Goal: Task Accomplishment & Management: Find specific page/section

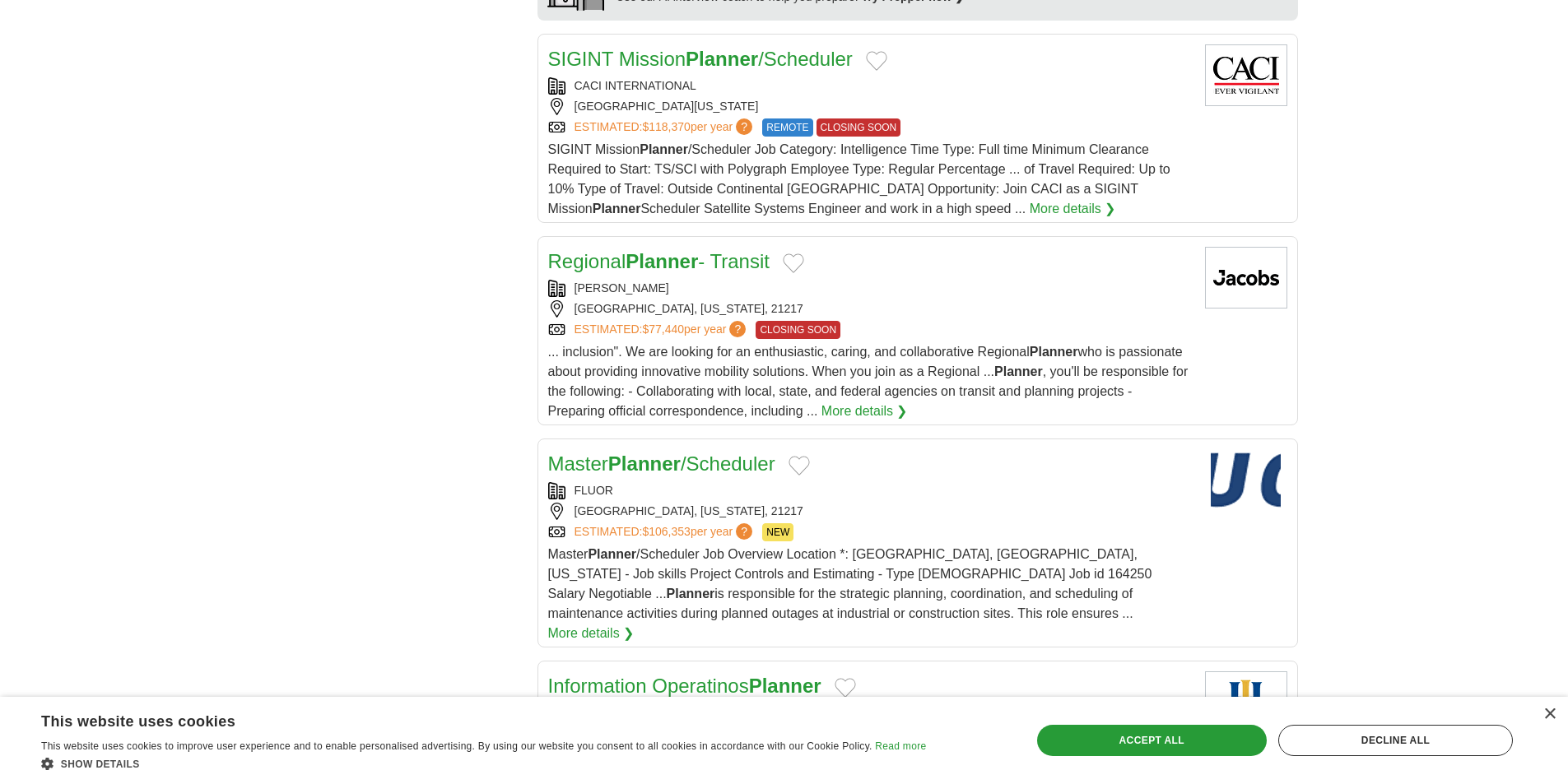
scroll to position [1644, 0]
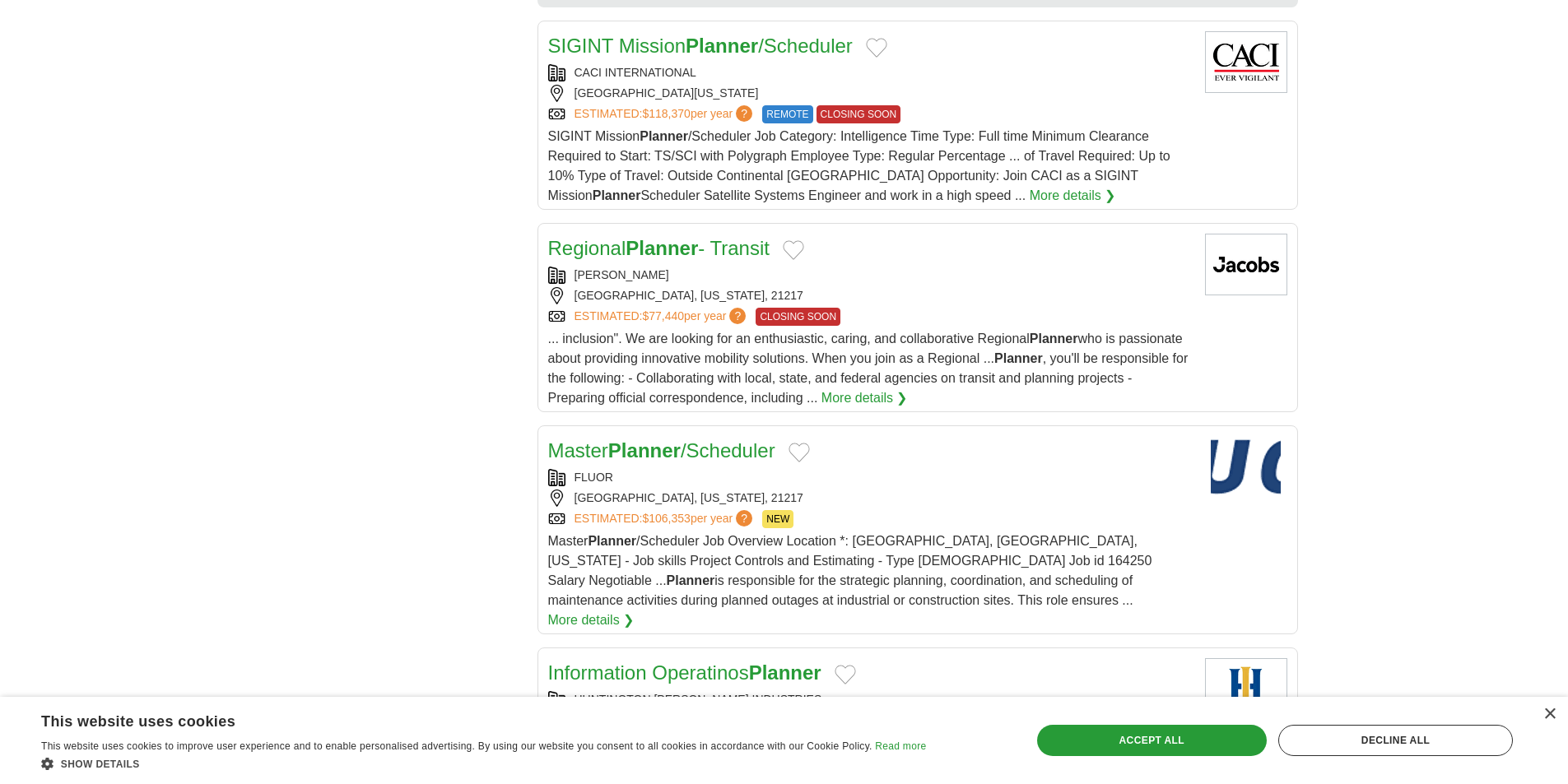
click at [608, 439] on link "Master Planner /Scheduler" at bounding box center [662, 450] width 227 height 23
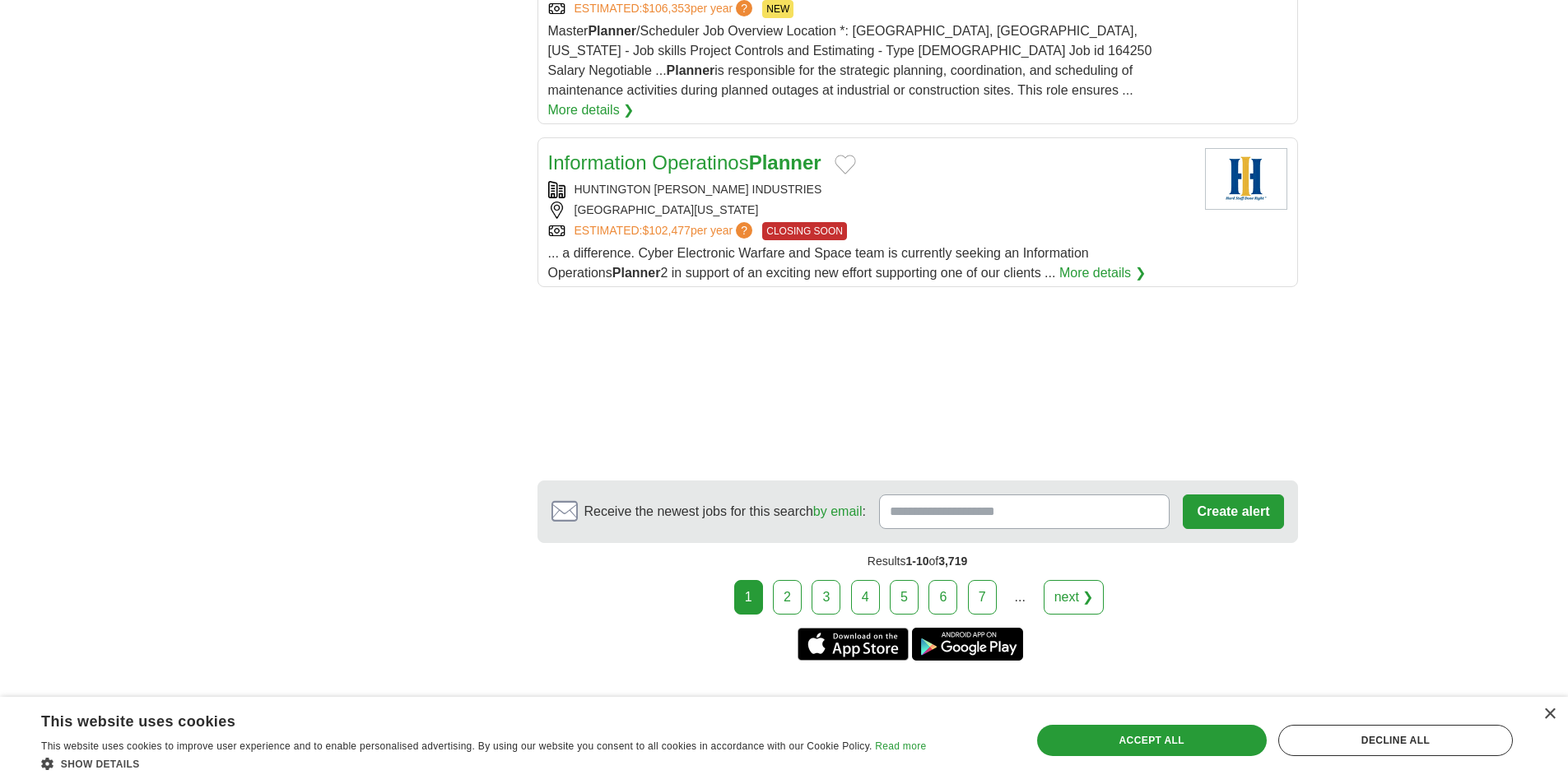
scroll to position [2084, 0]
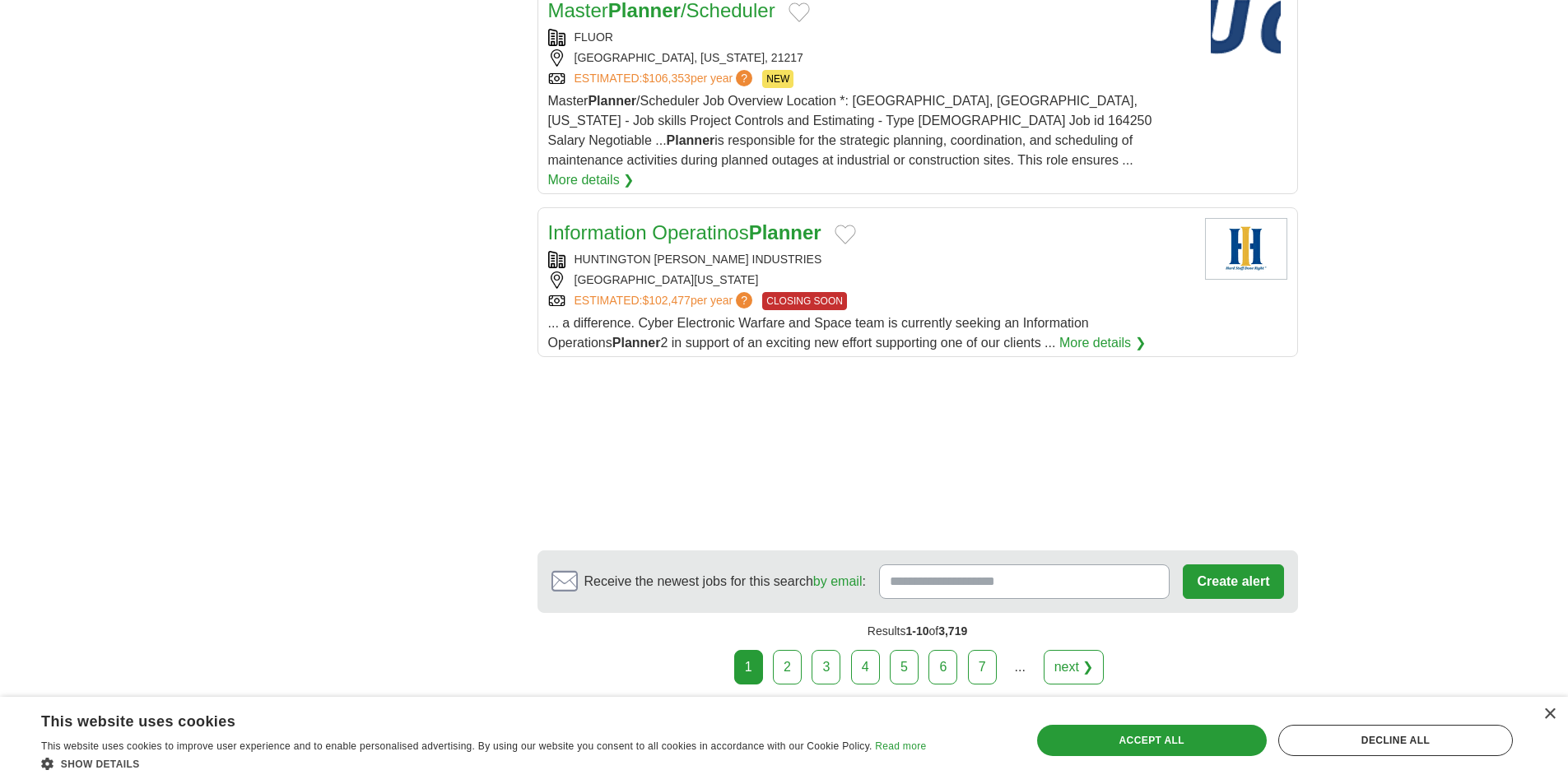
click at [1072, 650] on link "next ❯" at bounding box center [1073, 667] width 61 height 35
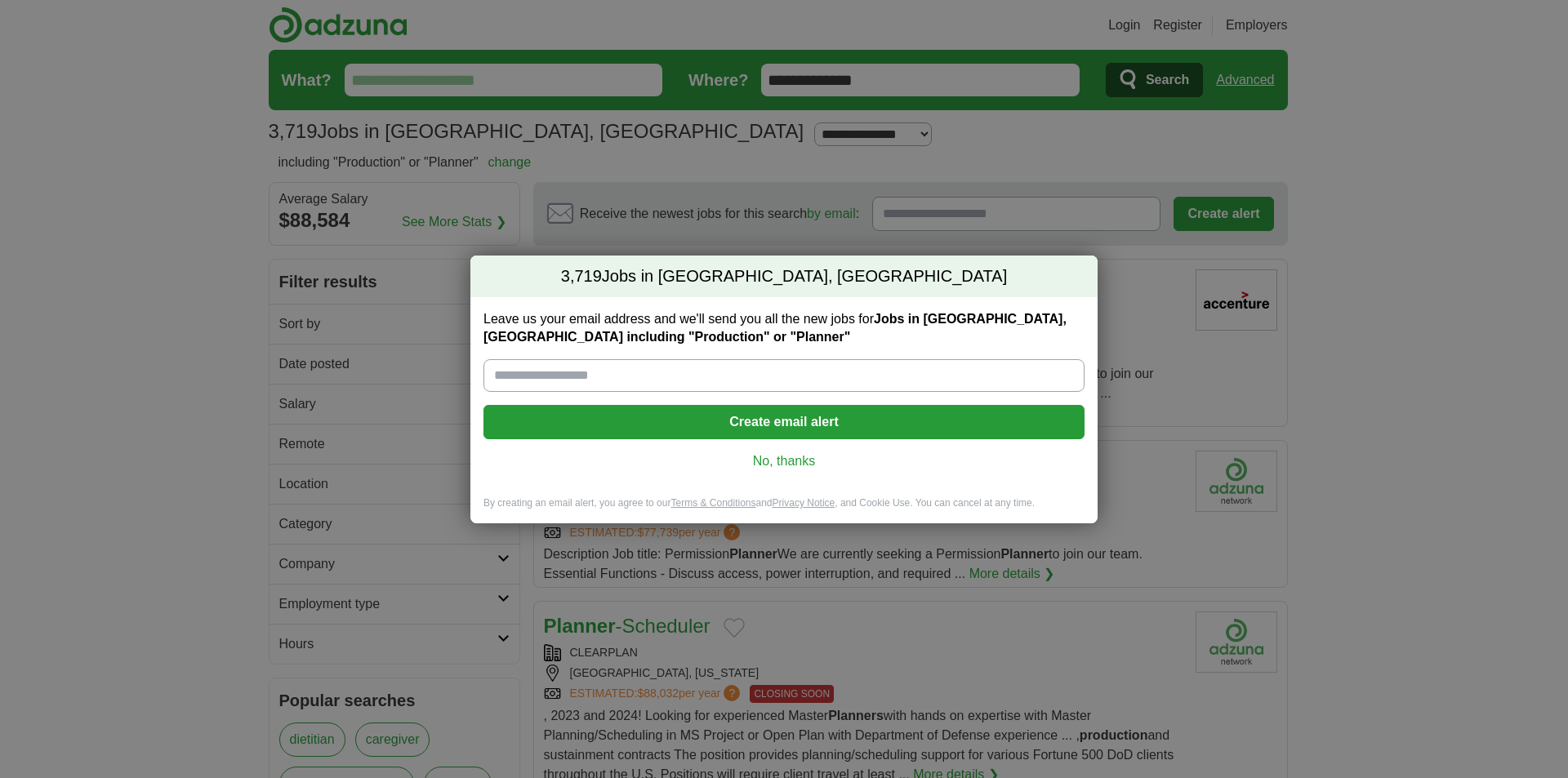
click at [799, 452] on link "No, thanks" at bounding box center [784, 461] width 575 height 18
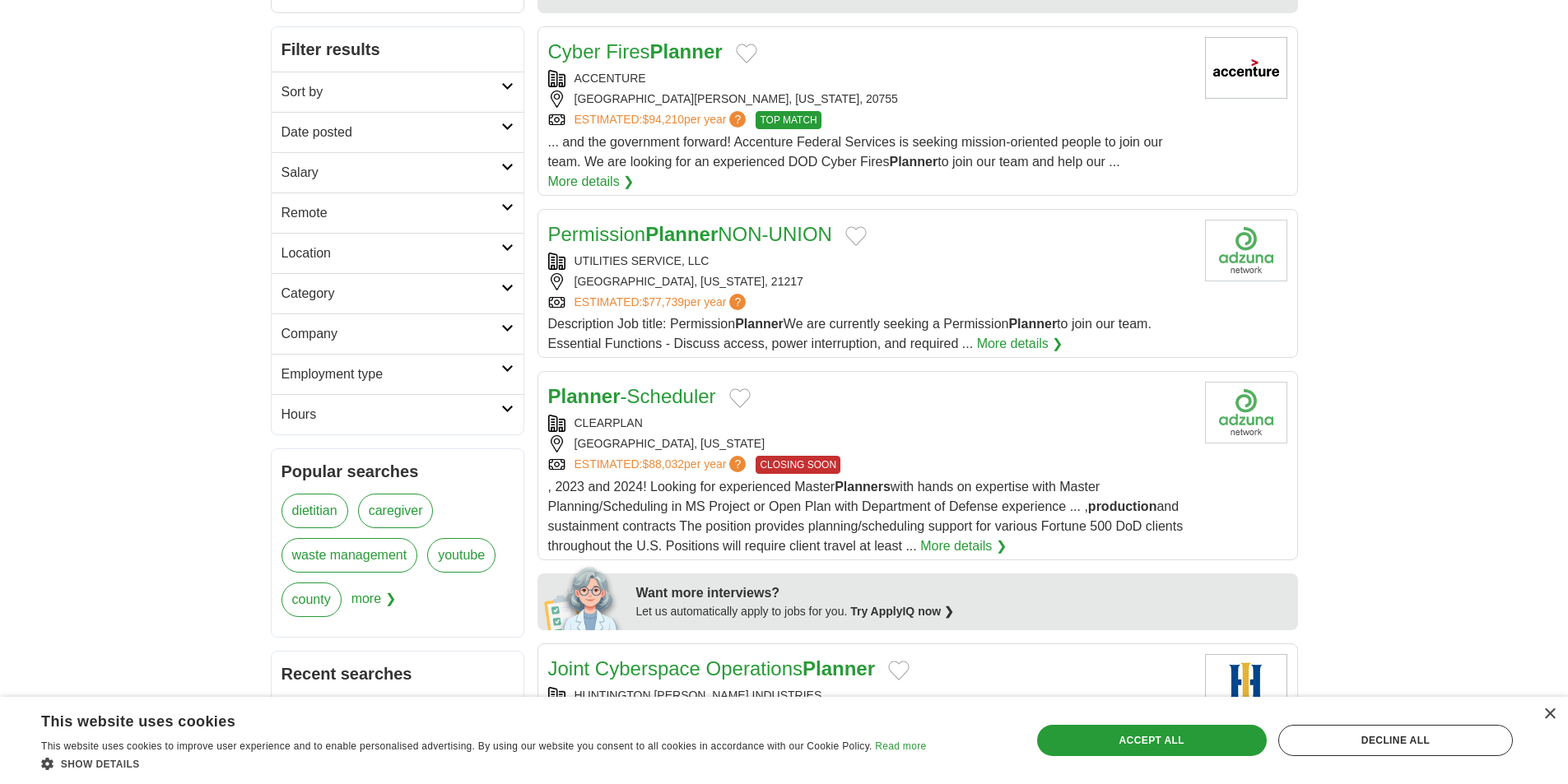
scroll to position [261, 0]
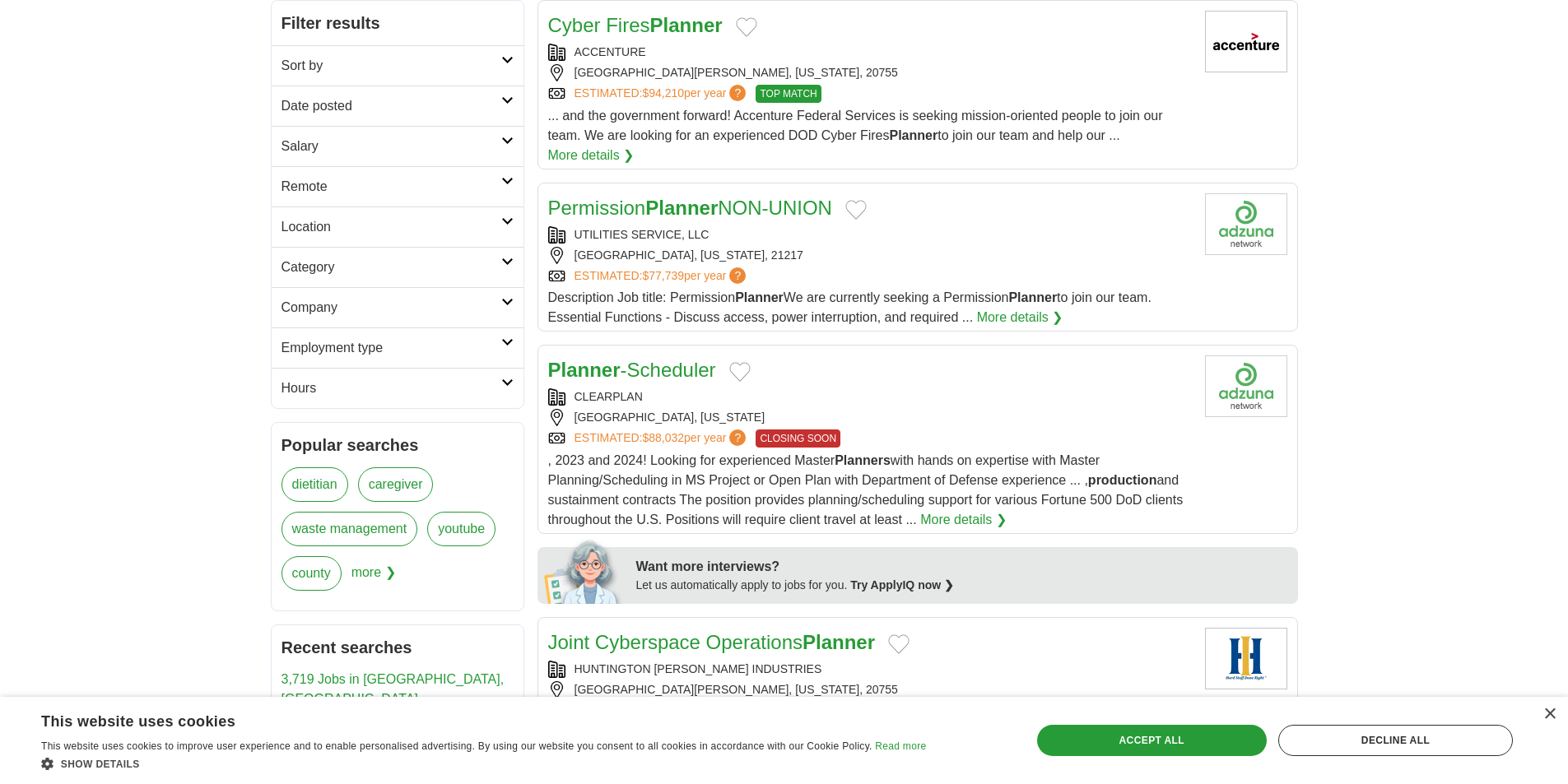
click at [663, 371] on link "Planner -Scheduler" at bounding box center [632, 369] width 168 height 23
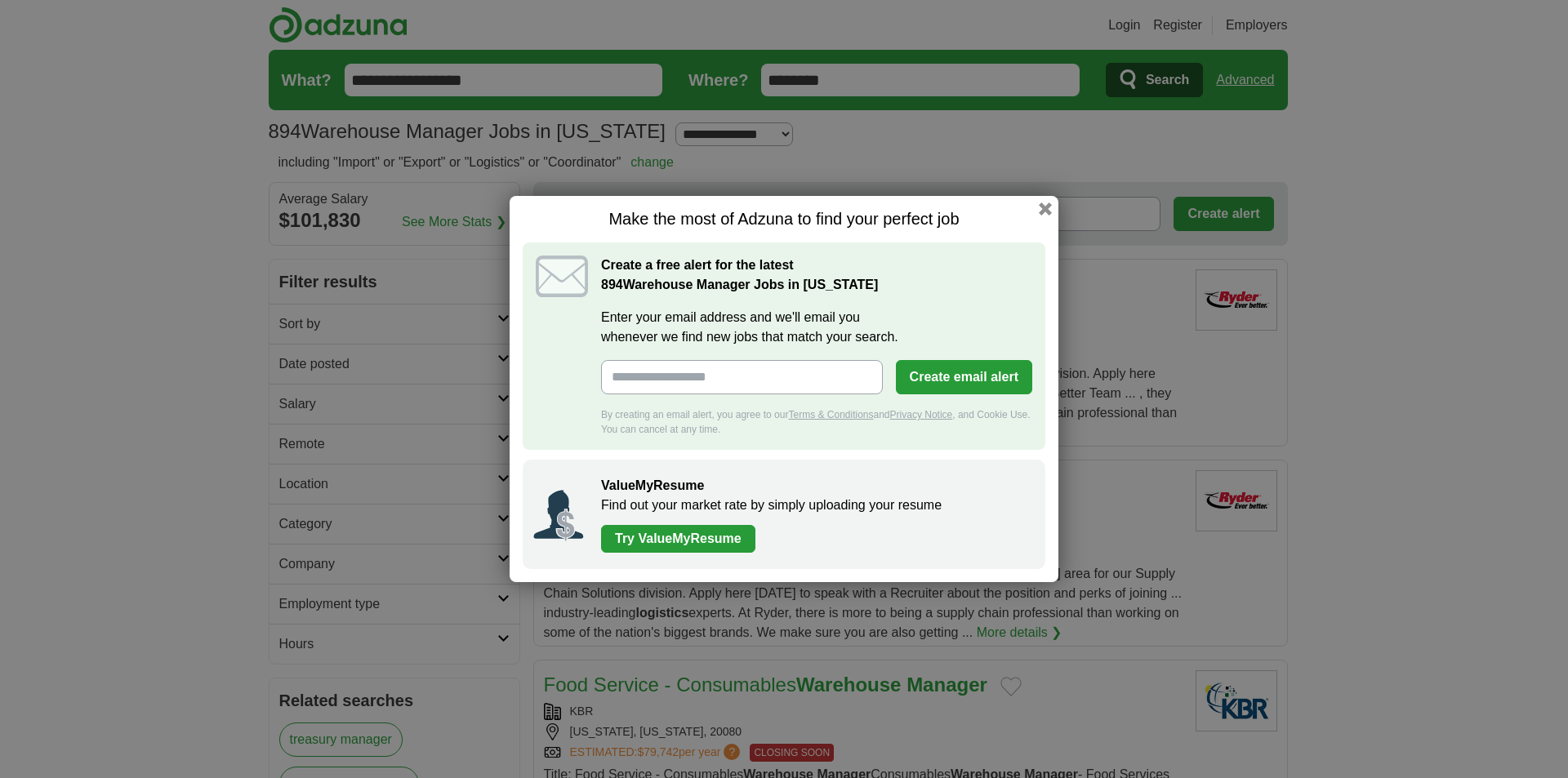
drag, startPoint x: 1046, startPoint y: 203, endPoint x: 1045, endPoint y: 215, distance: 12.0
click at [1047, 203] on button "button" at bounding box center [1046, 209] width 13 height 13
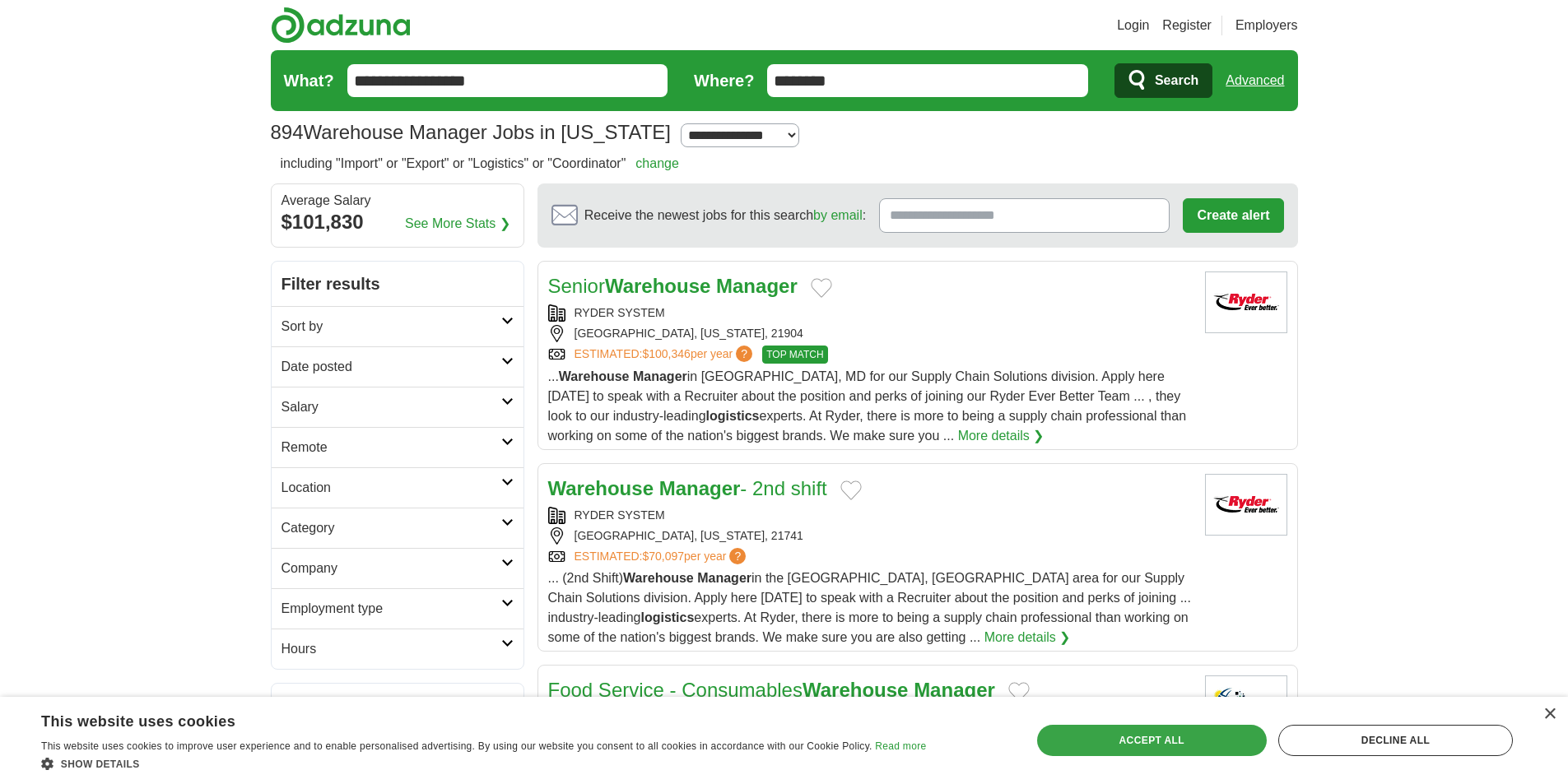
click at [1192, 746] on div "Accept all" at bounding box center [1151, 740] width 230 height 31
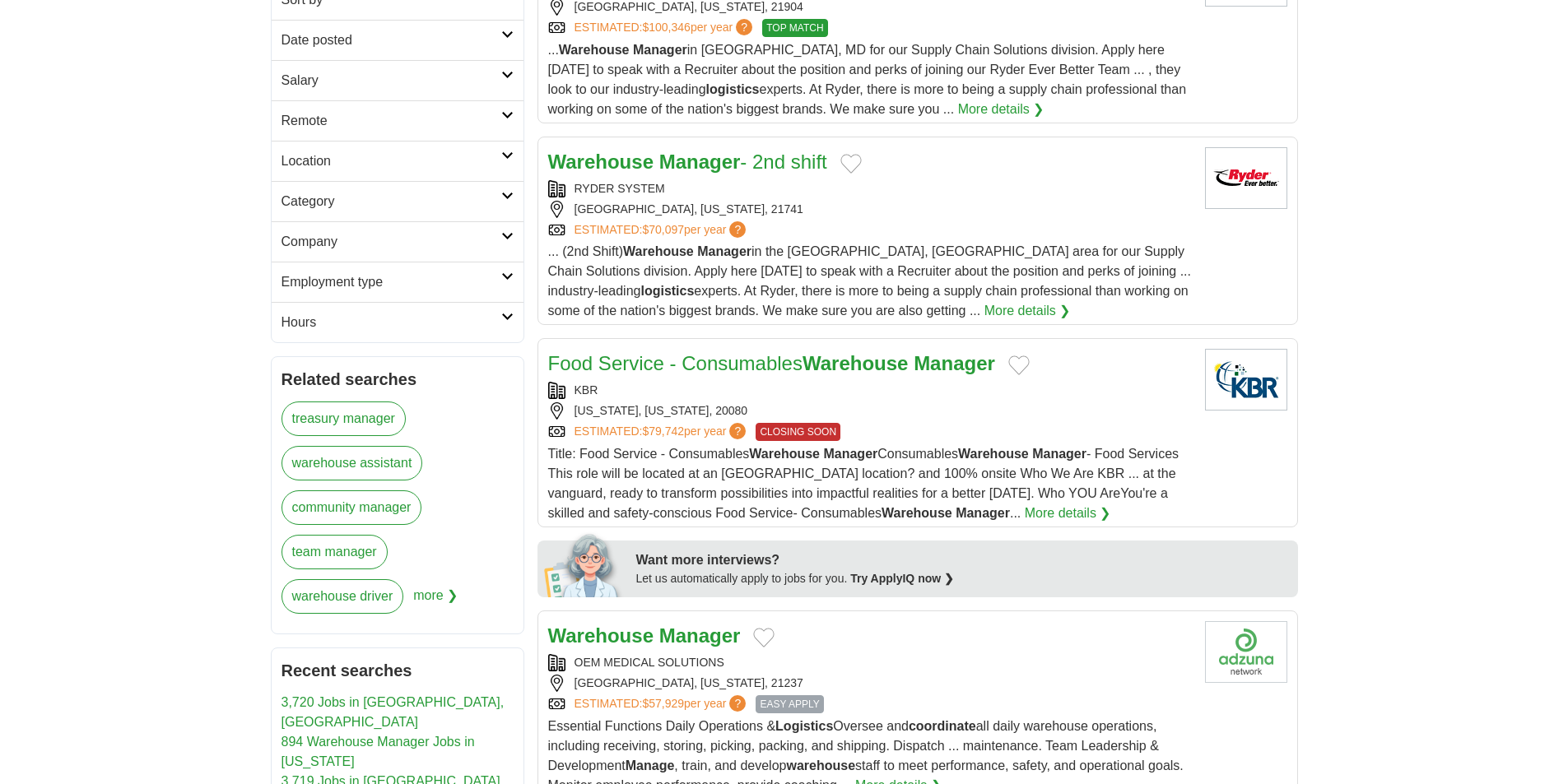
scroll to position [318, 0]
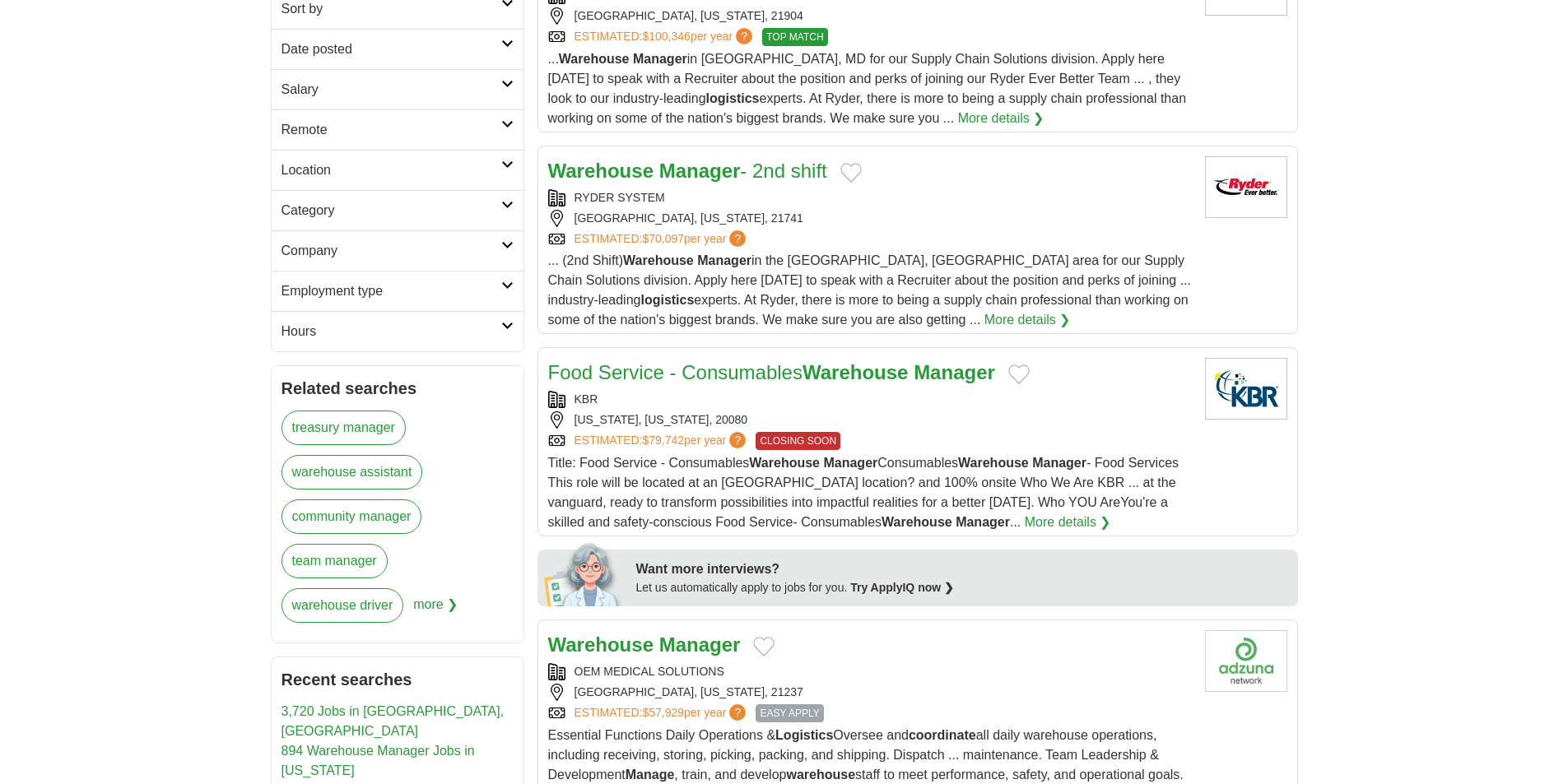
click at [600, 369] on link "Food Service - Consumables Warehouse Manager" at bounding box center [771, 372] width 447 height 23
